Goal: Task Accomplishment & Management: Manage account settings

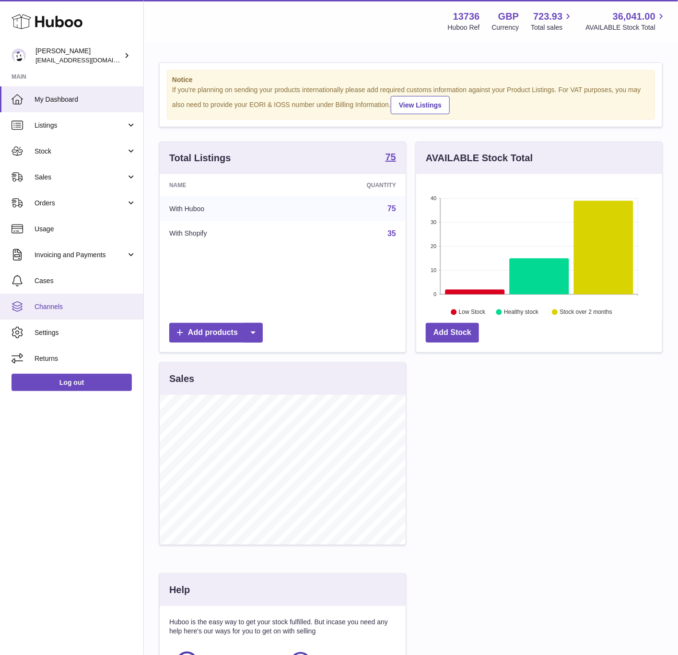
click at [72, 304] on span "Channels" at bounding box center [86, 306] width 102 height 9
click at [50, 308] on span "Channels" at bounding box center [86, 306] width 102 height 9
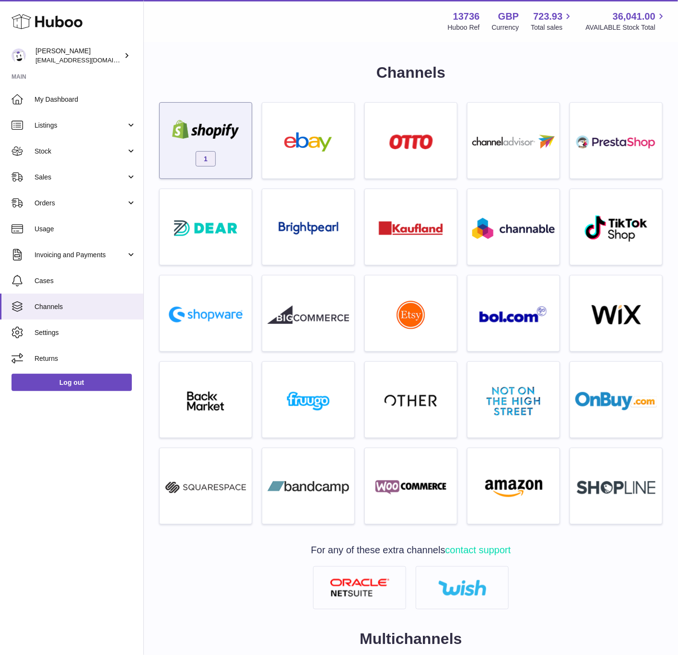
click at [199, 127] on img at bounding box center [206, 129] width 82 height 19
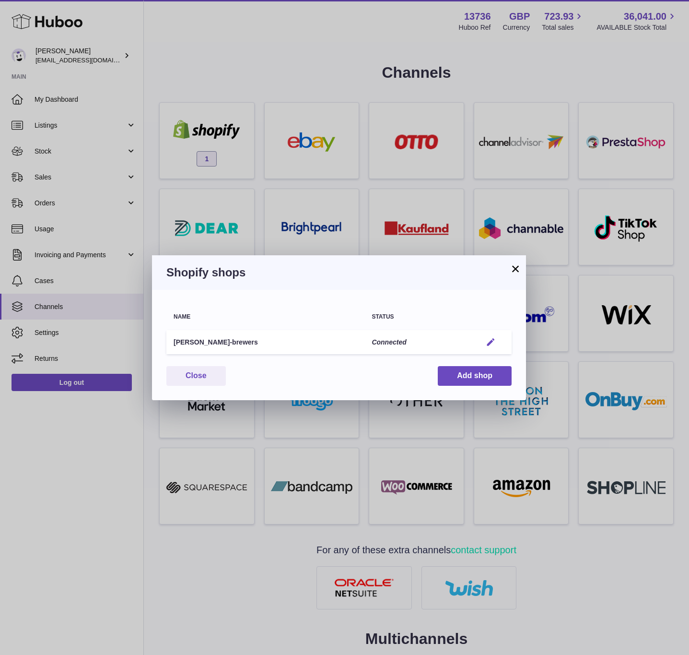
click at [495, 343] on em "button" at bounding box center [491, 342] width 10 height 10
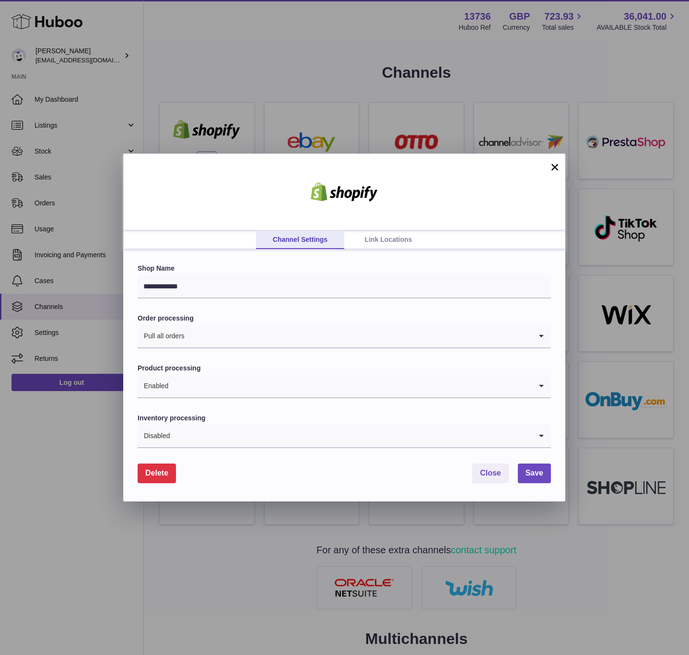
click at [365, 245] on link "Link Locations" at bounding box center [388, 240] width 88 height 18
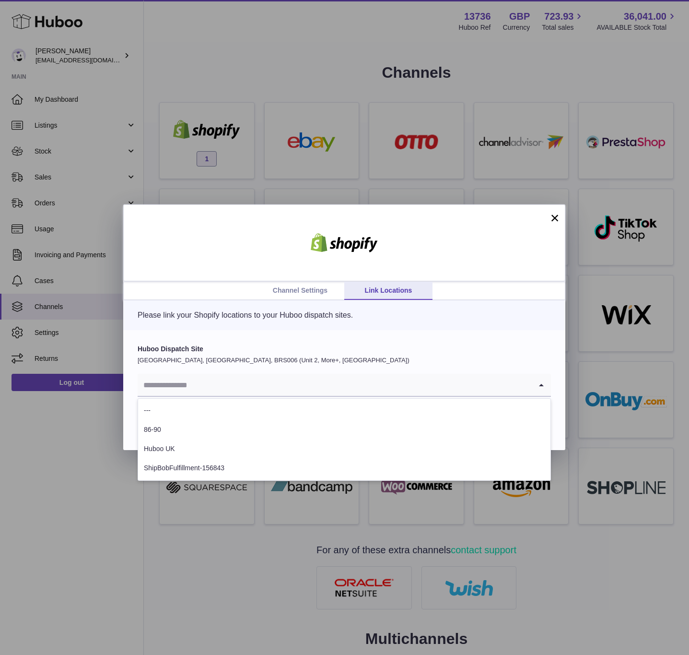
click at [245, 390] on input "Search for option" at bounding box center [335, 385] width 394 height 22
click at [248, 459] on li "ShipBobFulfillment-156843" at bounding box center [344, 467] width 412 height 19
click at [248, 459] on div "Channel Settings Link Locations × Please link your Shopify locations to your Hu…" at bounding box center [344, 327] width 689 height 655
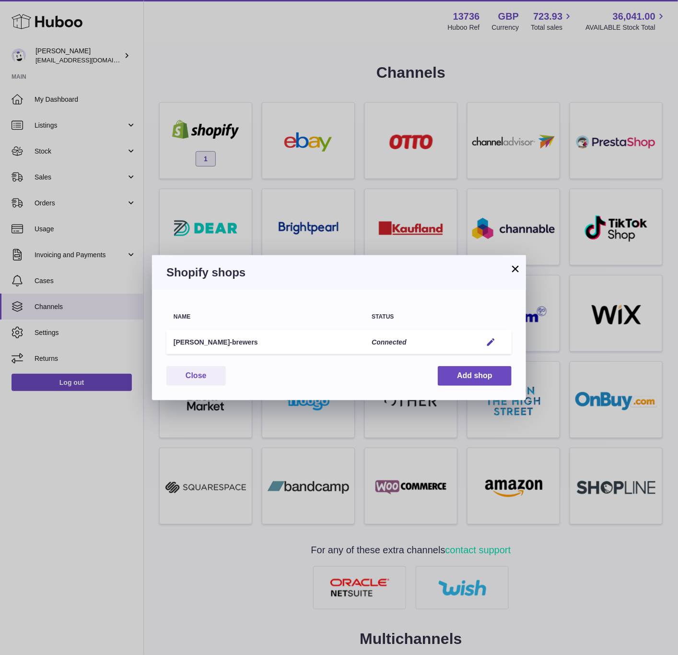
click at [492, 334] on td "Edit" at bounding box center [493, 342] width 37 height 24
click at [490, 337] on em "button" at bounding box center [491, 342] width 10 height 10
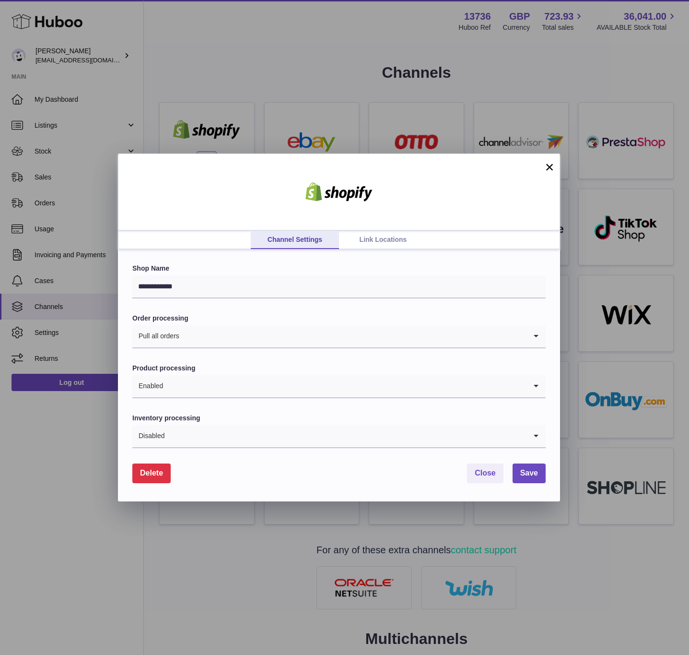
drag, startPoint x: 355, startPoint y: 245, endPoint x: 361, endPoint y: 241, distance: 6.9
click at [361, 241] on link "Link Locations" at bounding box center [383, 240] width 88 height 18
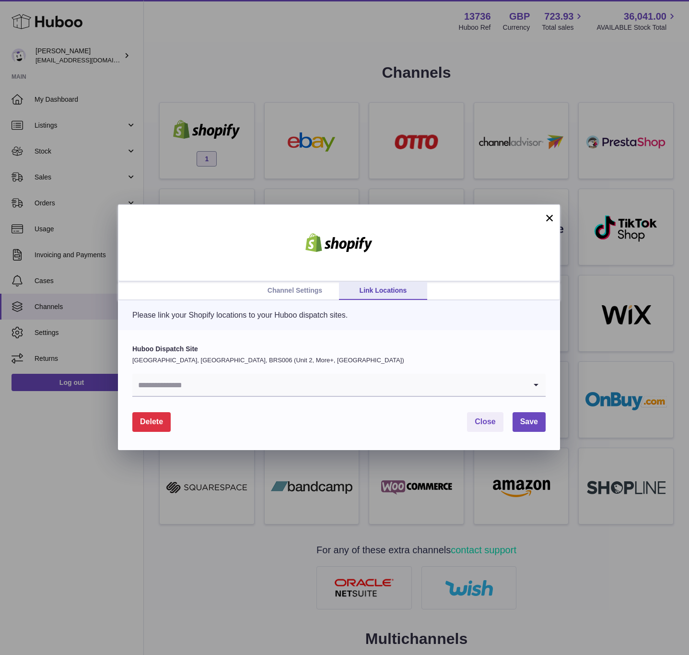
click at [234, 390] on input "Search for option" at bounding box center [329, 385] width 394 height 22
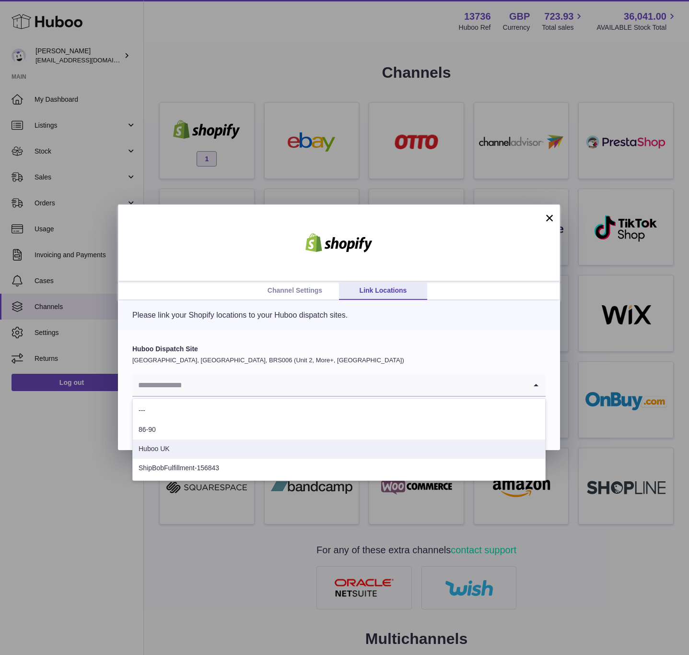
click at [211, 456] on li "Huboo UK" at bounding box center [339, 448] width 412 height 19
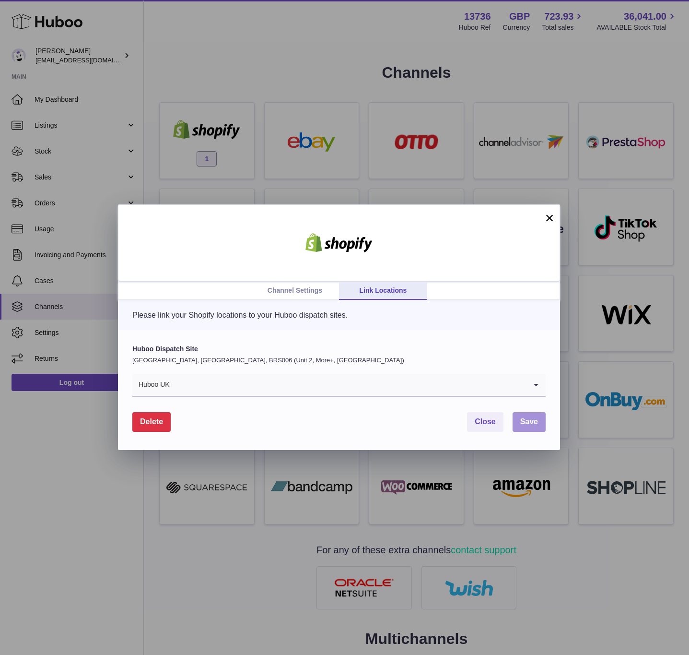
click at [539, 423] on button "Save" at bounding box center [529, 422] width 33 height 20
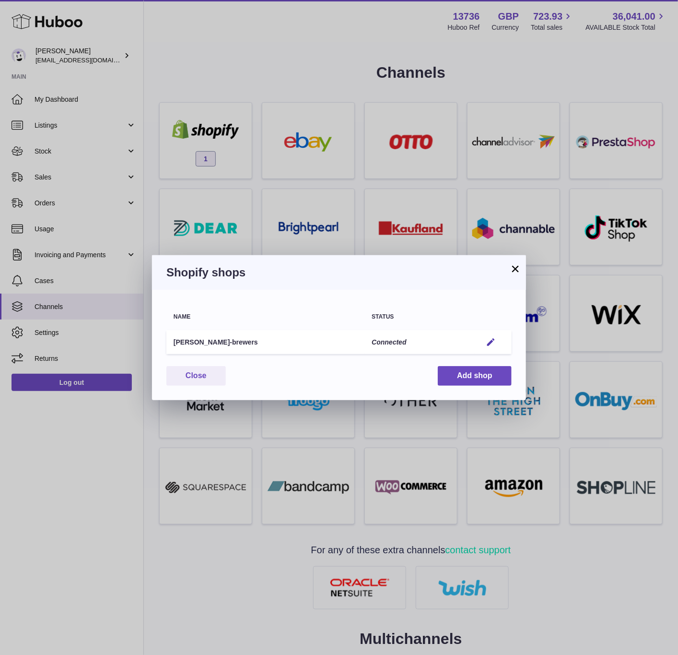
click at [514, 271] on button "×" at bounding box center [516, 269] width 12 height 12
